Goal: Task Accomplishment & Management: Use online tool/utility

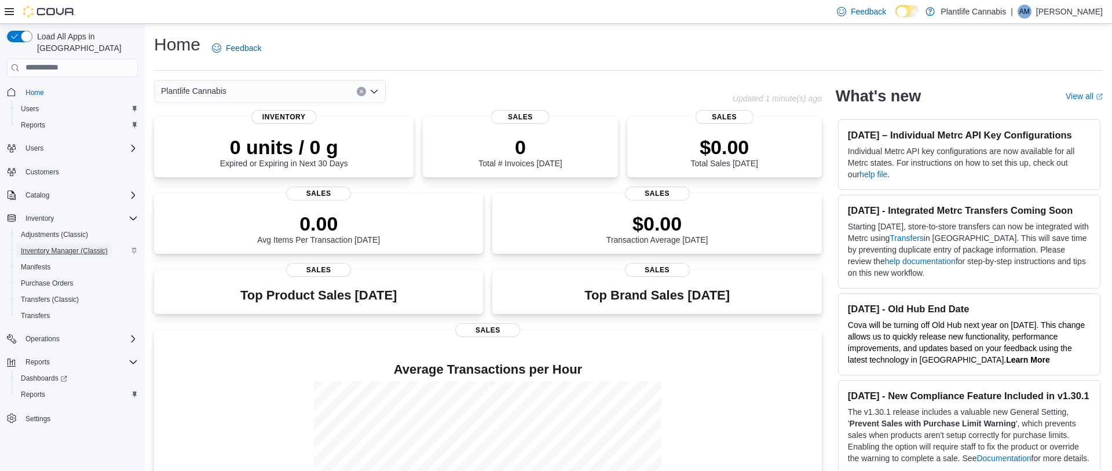
click at [97, 246] on span "Inventory Manager (Classic)" at bounding box center [64, 250] width 87 height 9
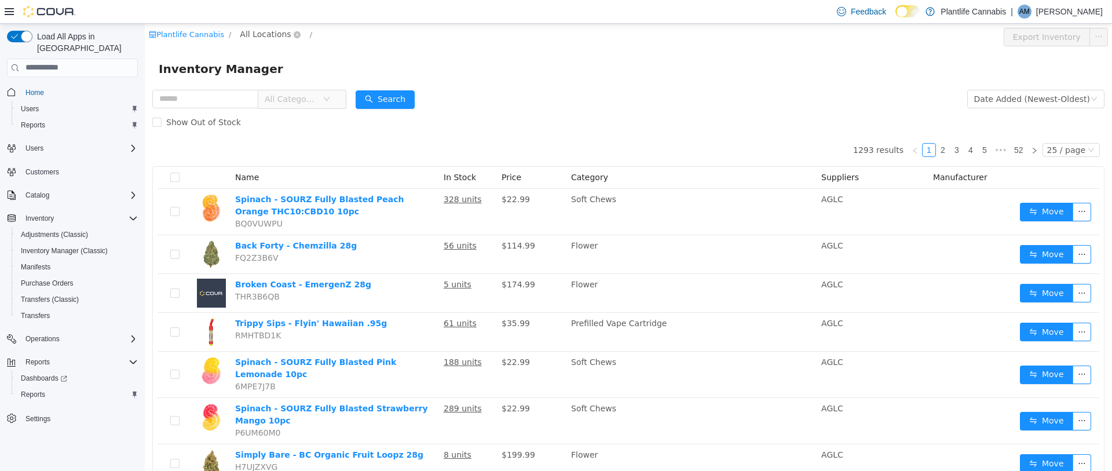
click at [269, 35] on span "All Locations" at bounding box center [265, 33] width 51 height 13
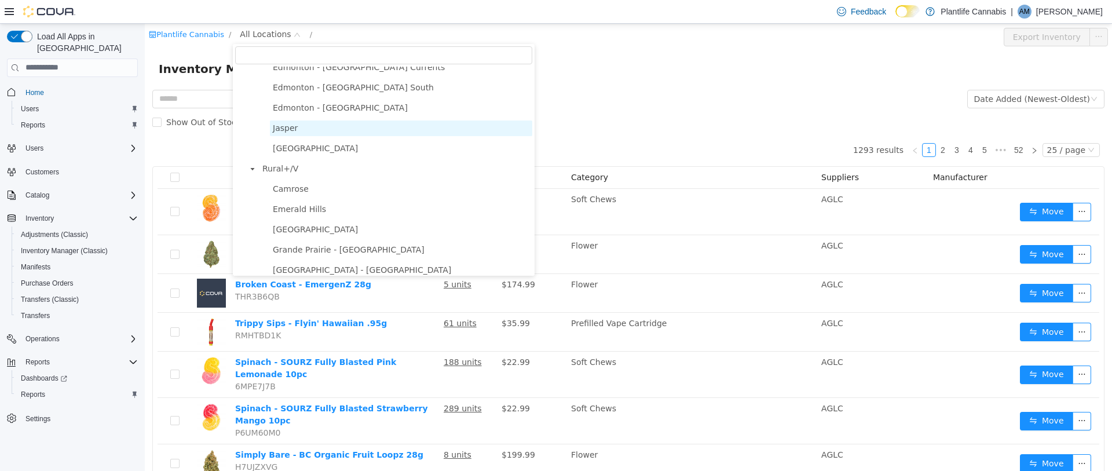
scroll to position [775, 0]
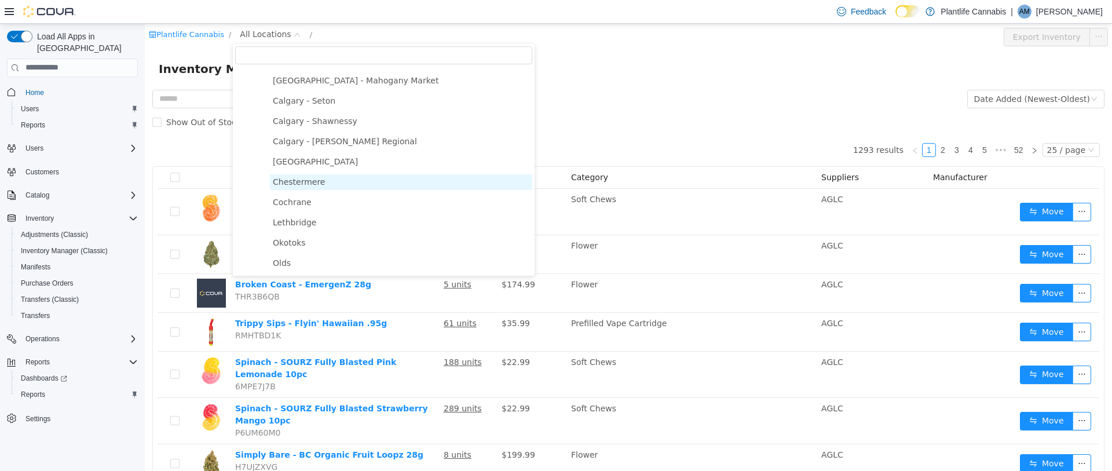
click at [319, 180] on span "Chestermere" at bounding box center [299, 181] width 52 height 9
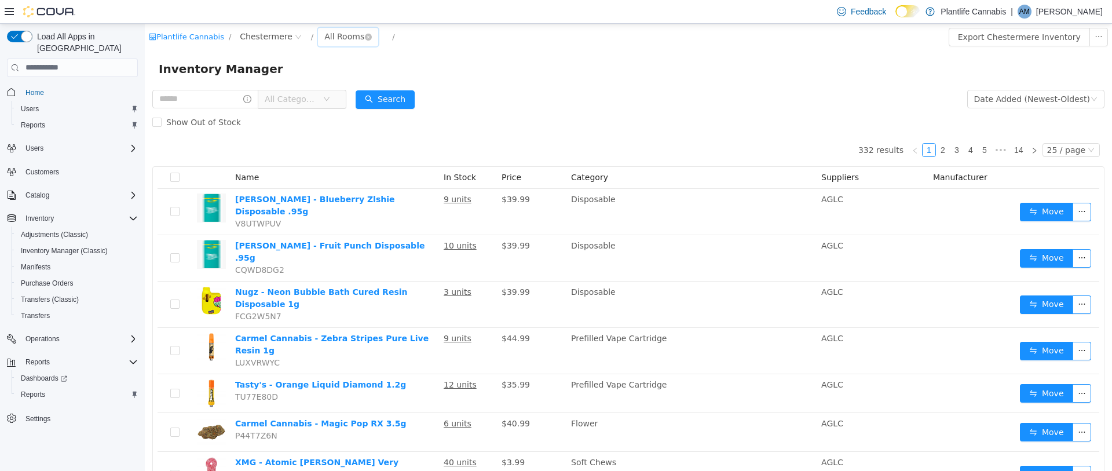
click at [339, 32] on div "All Rooms" at bounding box center [344, 35] width 40 height 17
click at [357, 78] on li "Sales Floor" at bounding box center [346, 78] width 70 height 19
click at [1050, 34] on button "Export Sales Floor Inventory" at bounding box center [1041, 36] width 133 height 19
